Goal: Use online tool/utility: Utilize a website feature to perform a specific function

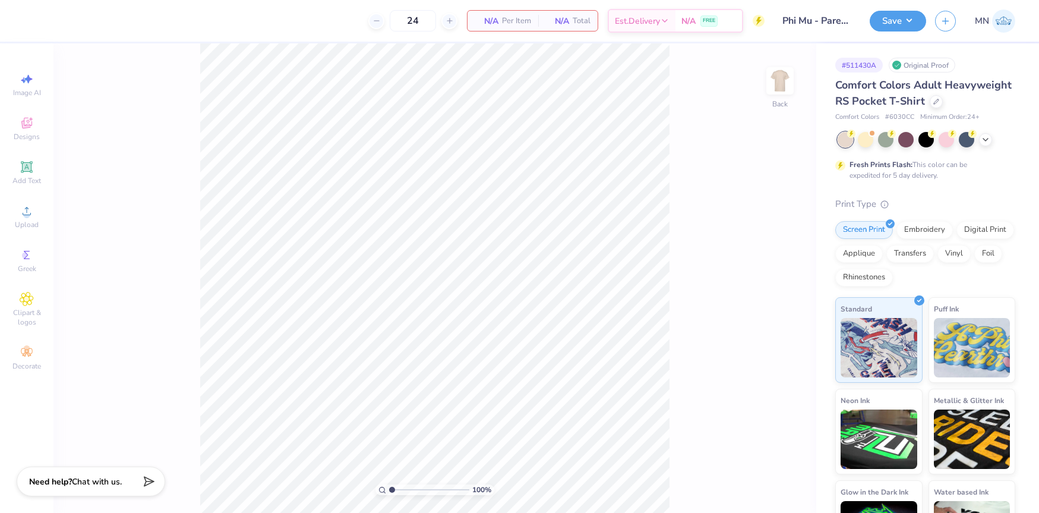
drag, startPoint x: 777, startPoint y: 93, endPoint x: 760, endPoint y: 120, distance: 32.6
click at [777, 93] on img at bounding box center [780, 81] width 24 height 24
click at [20, 213] on icon at bounding box center [27, 211] width 14 height 14
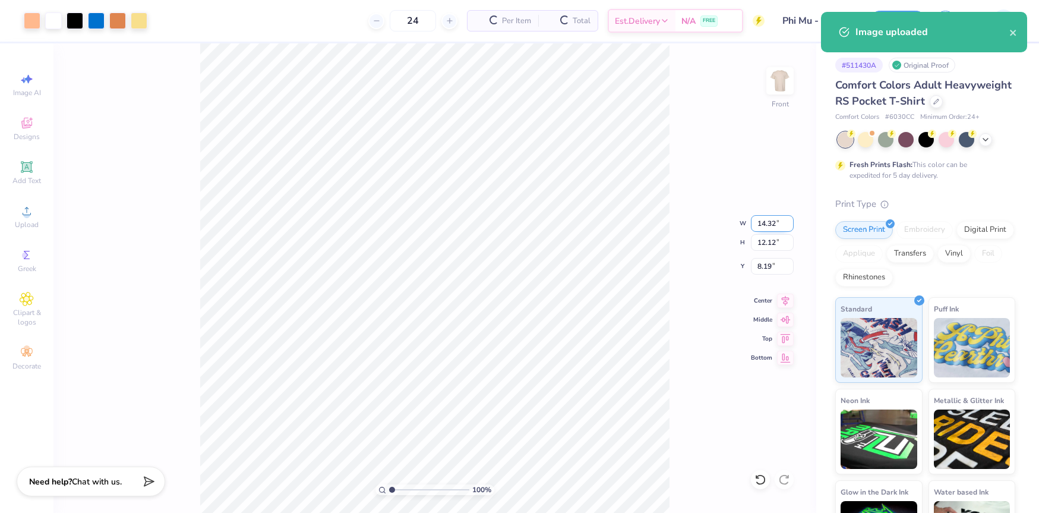
click at [763, 229] on input "14.32" at bounding box center [772, 223] width 43 height 17
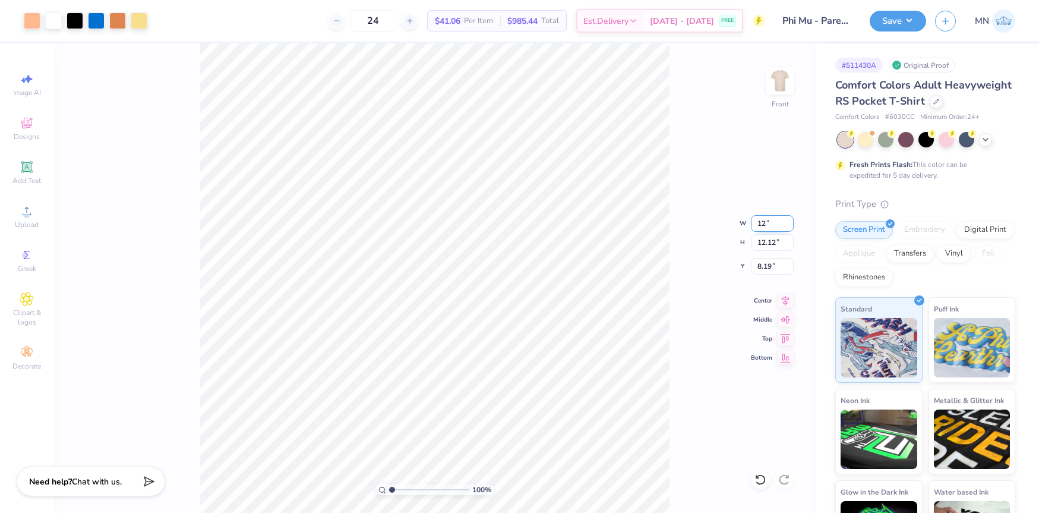
type input "12"
click at [27, 172] on icon at bounding box center [27, 167] width 14 height 14
click at [28, 169] on icon at bounding box center [26, 166] width 9 height 9
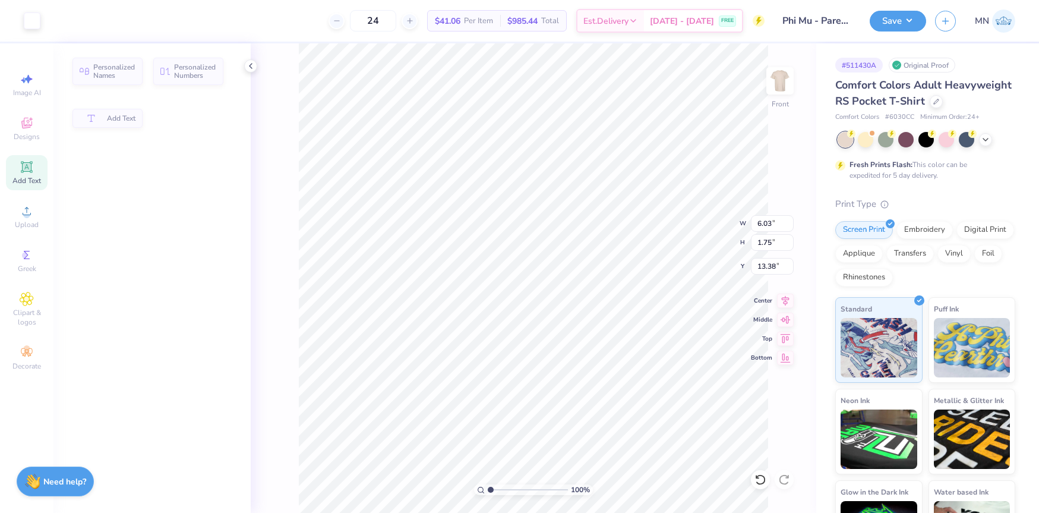
type input "6.03"
type input "1.75"
type input "13.38"
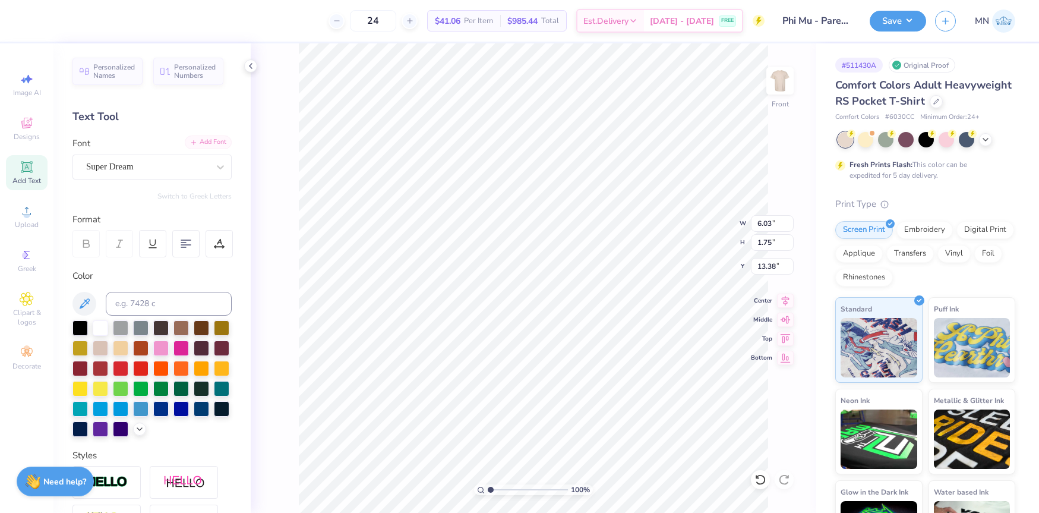
click at [203, 144] on div "Add Font" at bounding box center [208, 142] width 47 height 14
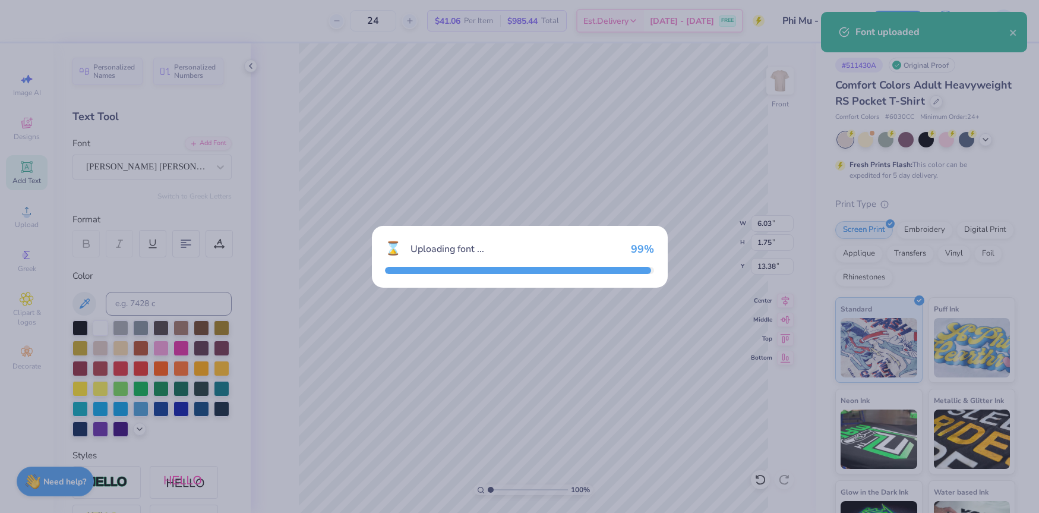
type input "10.00"
type input "2.34"
type input "13.08"
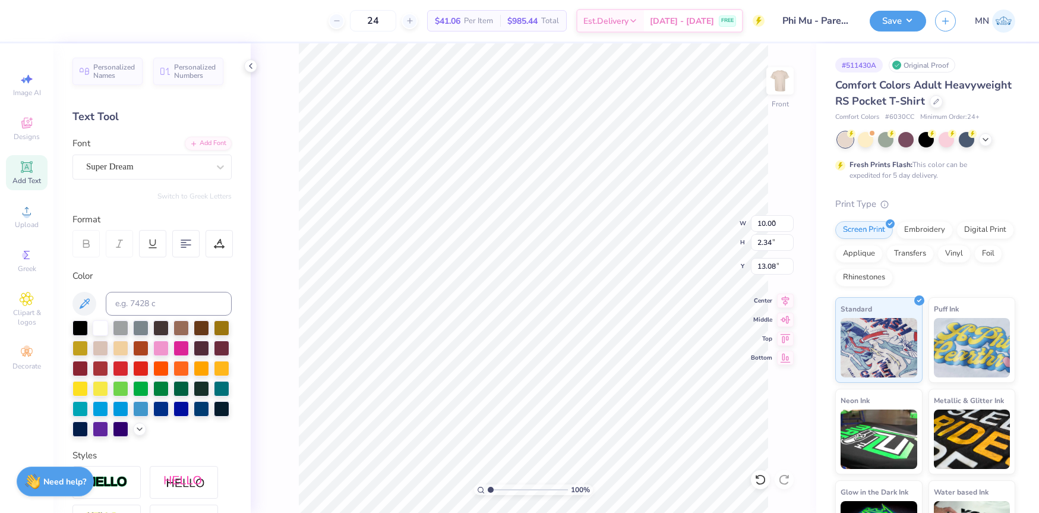
type input "6.03"
type input "1.75"
type input "13.38"
type textarea "Phi Mu"
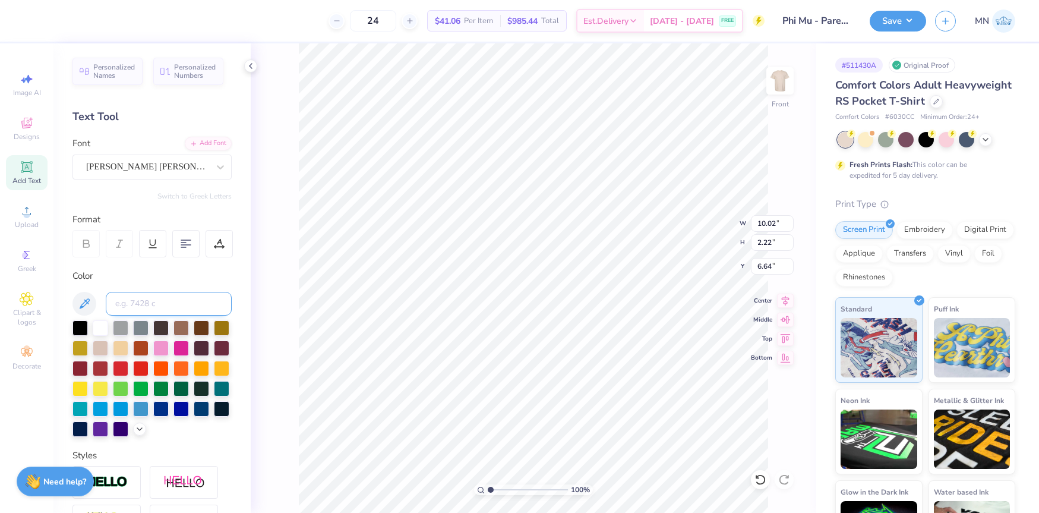
click at [195, 304] on input at bounding box center [169, 304] width 126 height 24
type input "1205"
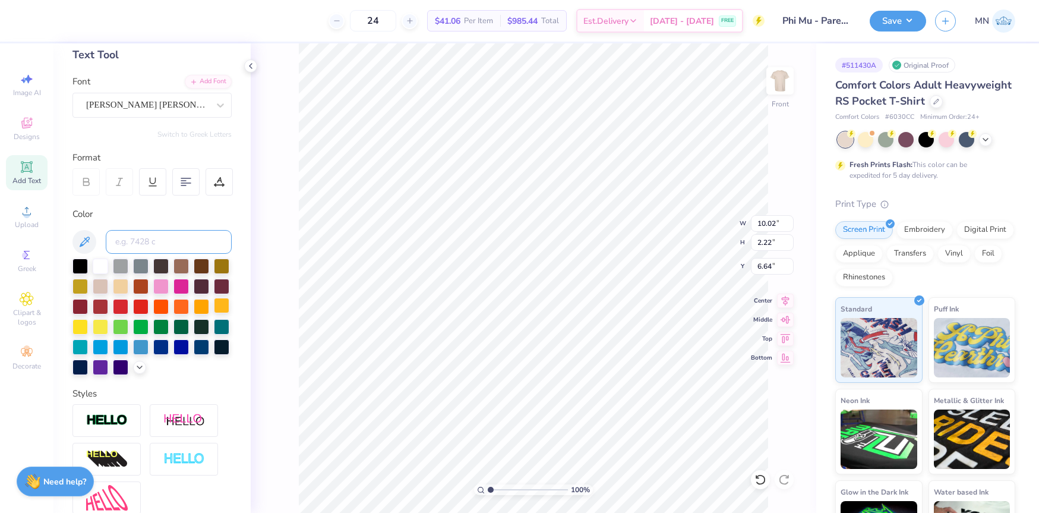
scroll to position [67, 0]
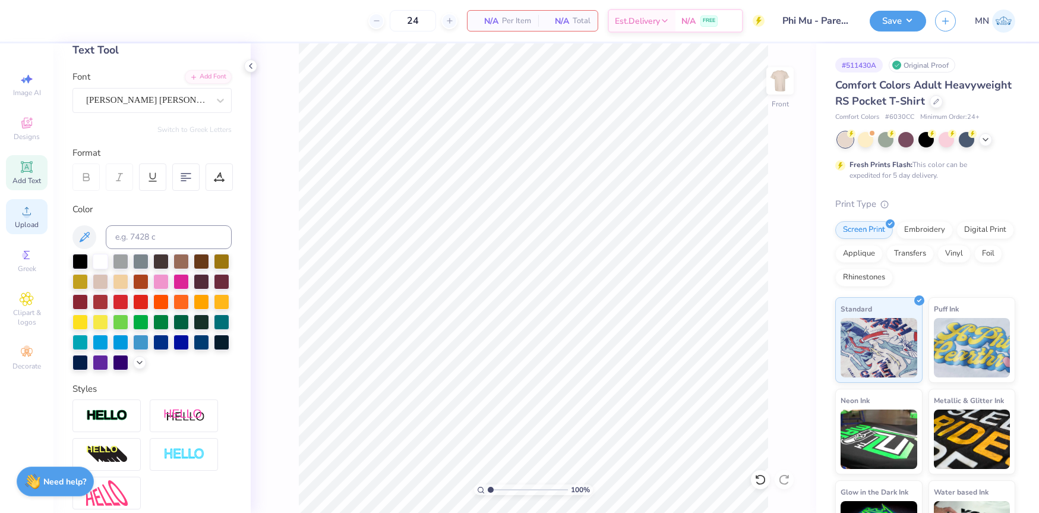
click at [18, 210] on div "Upload" at bounding box center [27, 216] width 42 height 35
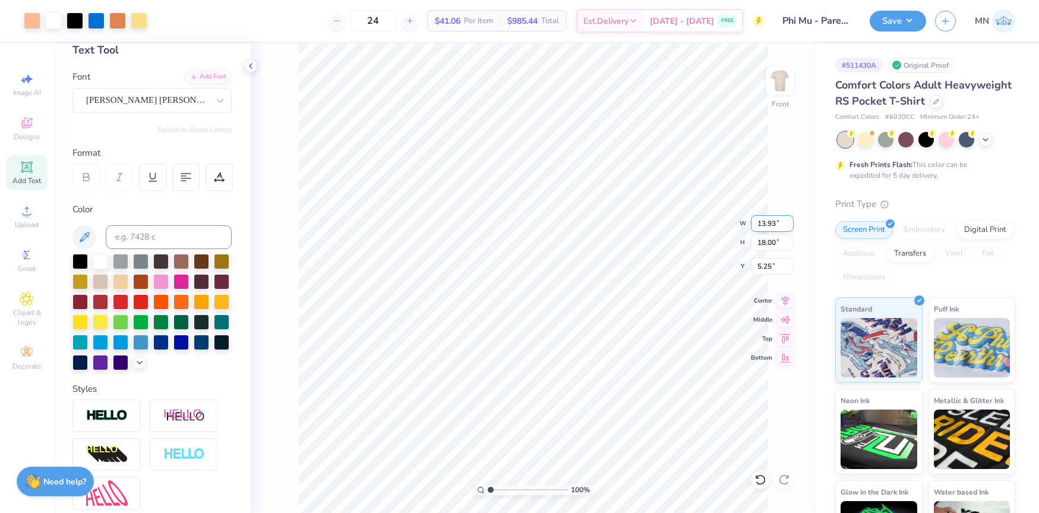
click at [760, 225] on input "13.93" at bounding box center [772, 223] width 43 height 17
click at [773, 268] on input "5.25" at bounding box center [772, 266] width 43 height 17
type input "12.00"
type input "15.50"
type input "6.50"
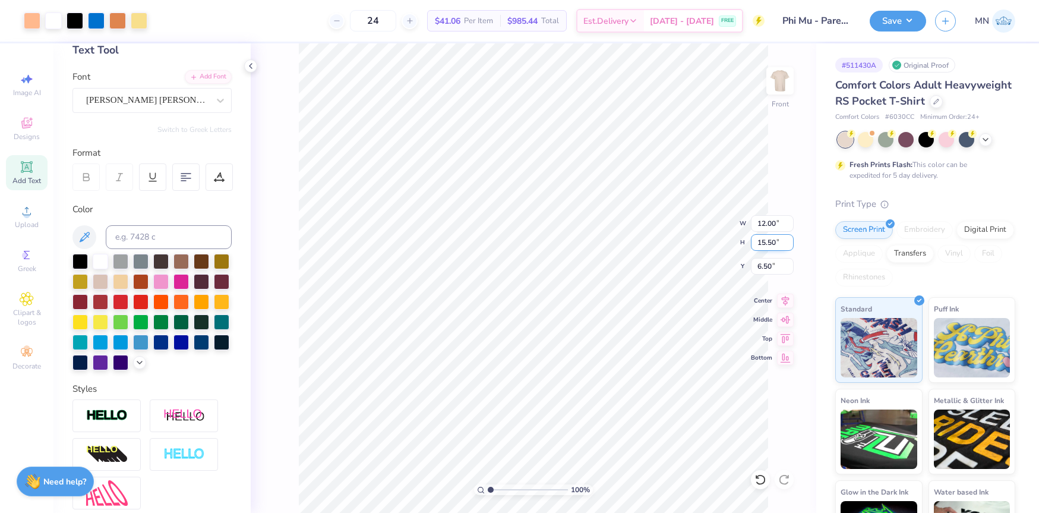
click at [769, 245] on input "15.50" at bounding box center [772, 242] width 43 height 17
type input "15"
click at [767, 270] on input "6.50" at bounding box center [772, 266] width 43 height 17
click at [768, 269] on input "6.50" at bounding box center [772, 266] width 43 height 17
type input "11.61"
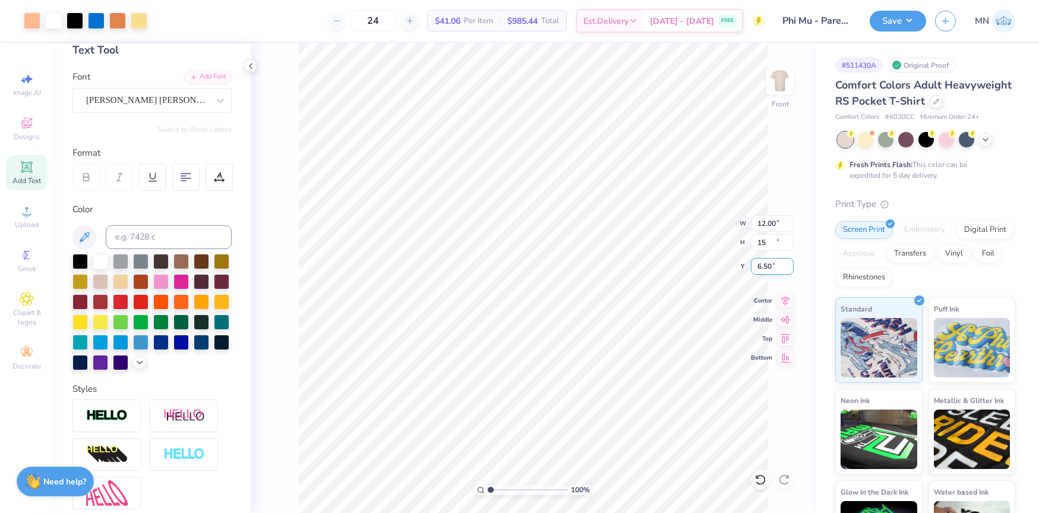
type input "15.00"
click at [766, 270] on input "6.75" at bounding box center [772, 266] width 43 height 17
type input "3.0"
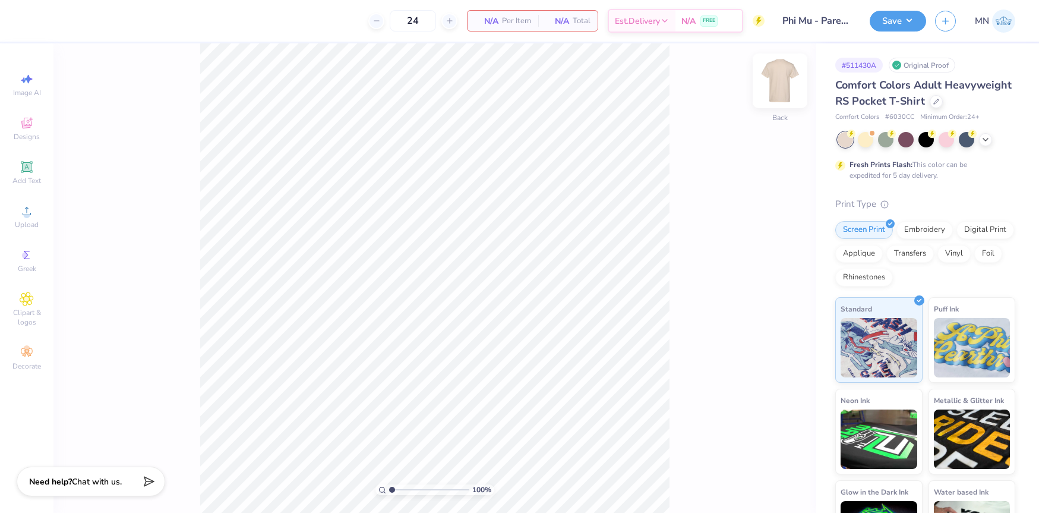
click at [780, 83] on img at bounding box center [780, 81] width 48 height 48
click at [30, 212] on icon at bounding box center [27, 211] width 14 height 14
click at [14, 211] on div "Upload" at bounding box center [27, 216] width 42 height 35
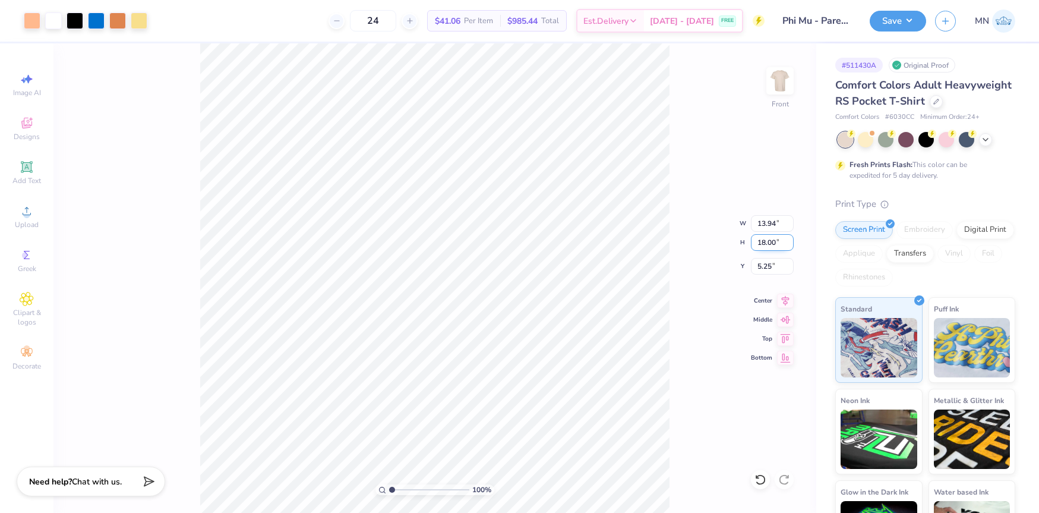
click at [766, 244] on input "18.00" at bounding box center [772, 242] width 43 height 17
type input "15"
click at [770, 268] on input "5.25" at bounding box center [772, 266] width 43 height 17
type input "11.62"
type input "15.00"
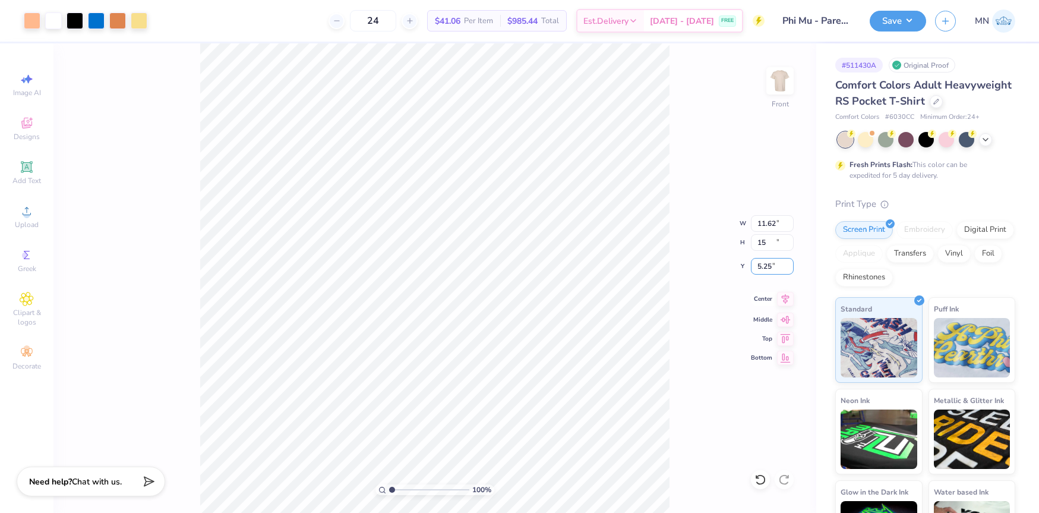
type input "6.75"
click at [772, 272] on input "6.75" at bounding box center [772, 266] width 43 height 17
click at [771, 246] on input "15.00" at bounding box center [772, 242] width 43 height 17
type input "14"
click at [772, 267] on input "6.75" at bounding box center [772, 266] width 43 height 17
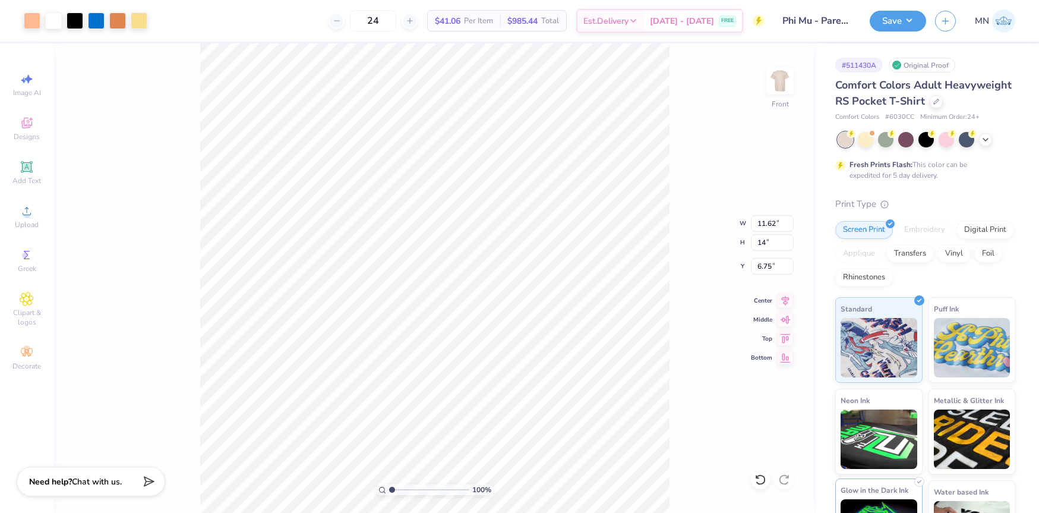
type input "10.85"
type input "14.00"
click at [774, 263] on input "7.25" at bounding box center [772, 266] width 43 height 17
type input "3.00"
click at [782, 83] on img at bounding box center [780, 81] width 48 height 48
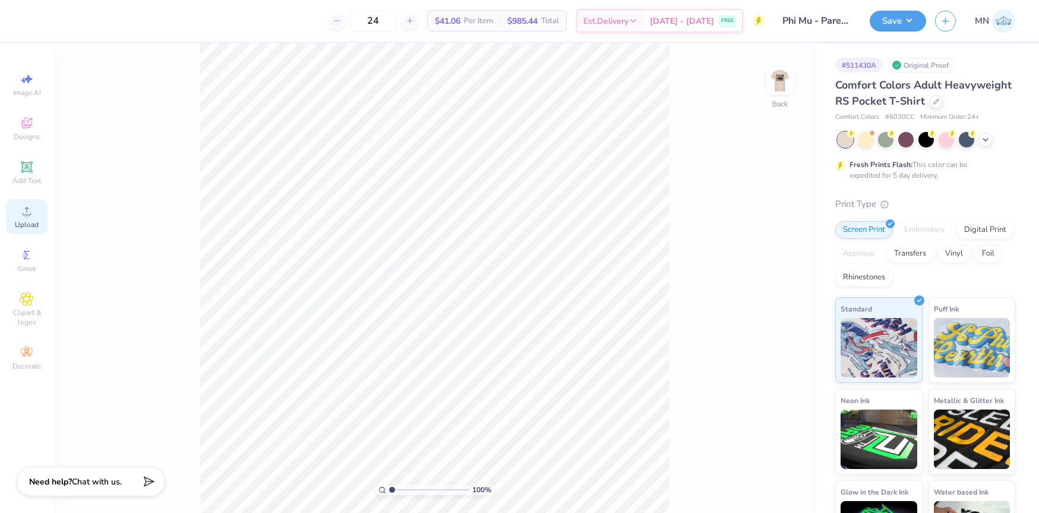
click at [25, 214] on circle at bounding box center [26, 214] width 7 height 7
drag, startPoint x: 46, startPoint y: 23, endPoint x: 55, endPoint y: 34, distance: 14.8
click at [46, 23] on div at bounding box center [53, 20] width 17 height 17
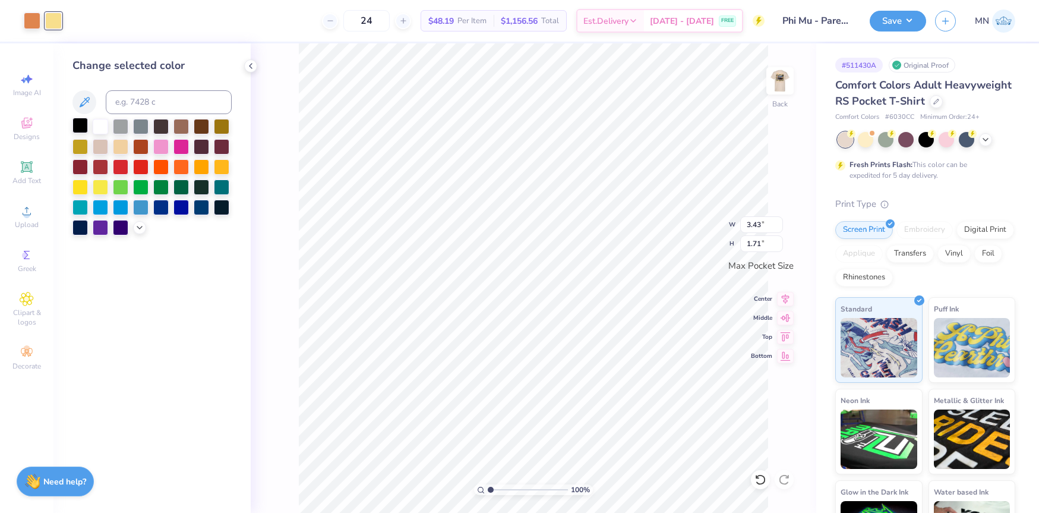
click at [83, 124] on div at bounding box center [79, 125] width 15 height 15
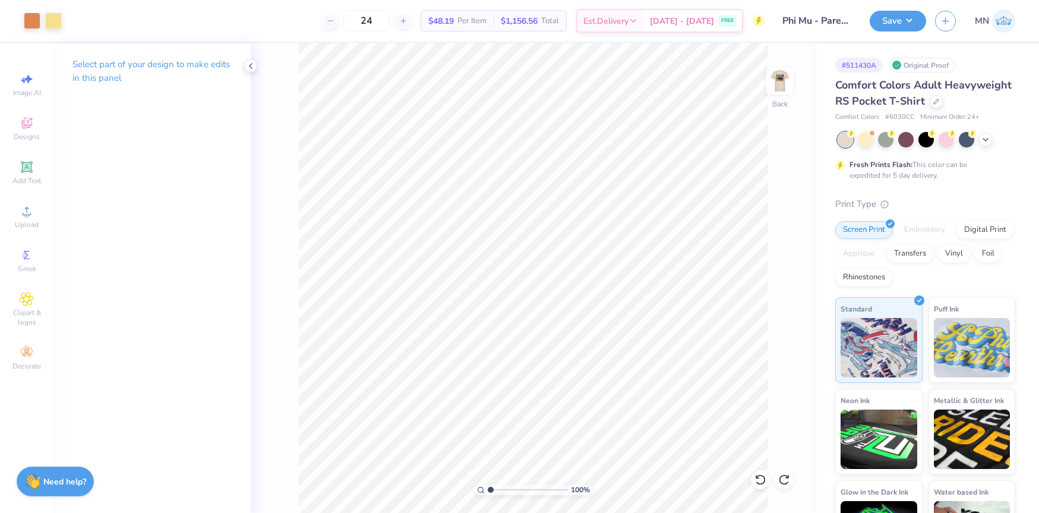
drag, startPoint x: 897, startPoint y: 24, endPoint x: 896, endPoint y: 32, distance: 8.3
click at [897, 26] on button "Save" at bounding box center [898, 21] width 56 height 21
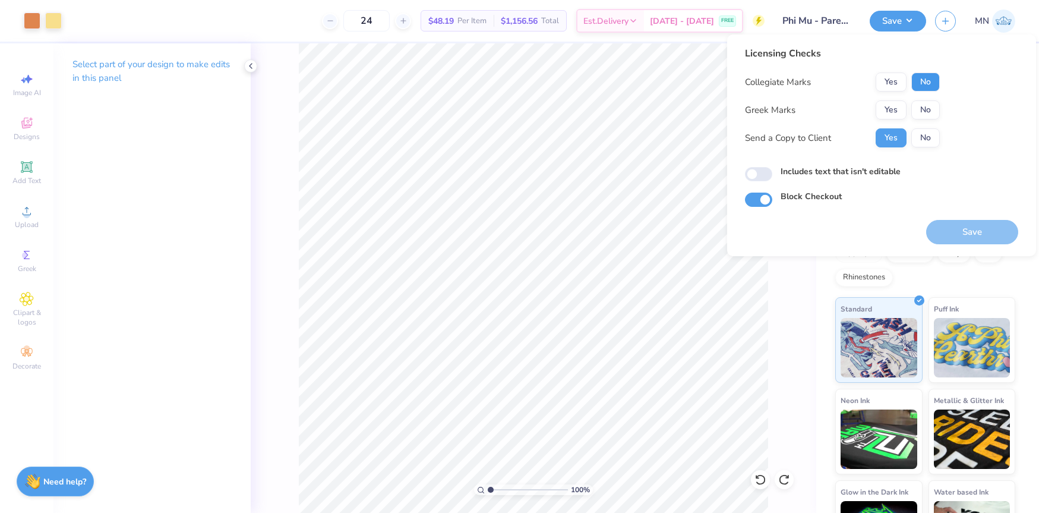
click at [921, 78] on button "No" at bounding box center [925, 81] width 29 height 19
click at [897, 106] on button "Yes" at bounding box center [890, 109] width 31 height 19
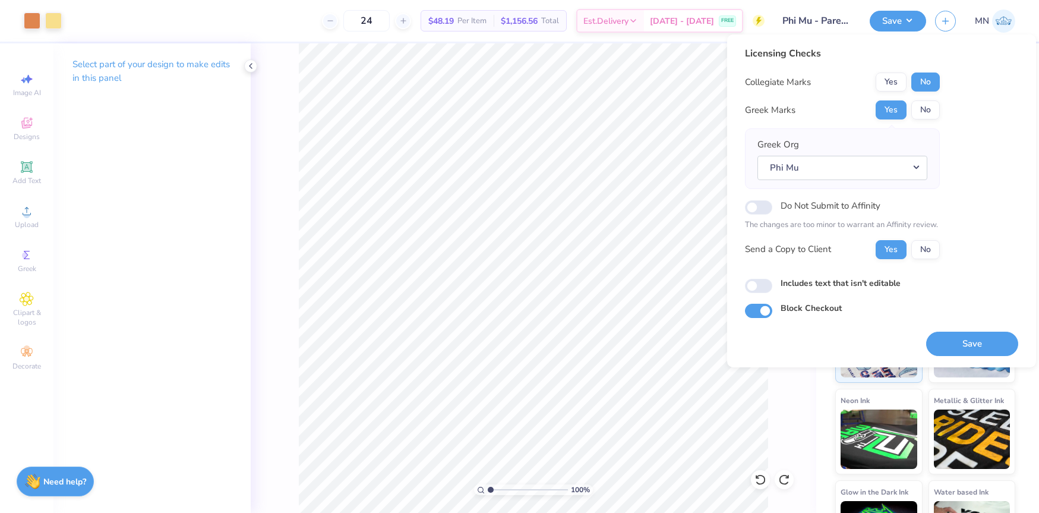
click at [959, 331] on button "Save" at bounding box center [972, 343] width 92 height 24
